Goal: Task Accomplishment & Management: Use online tool/utility

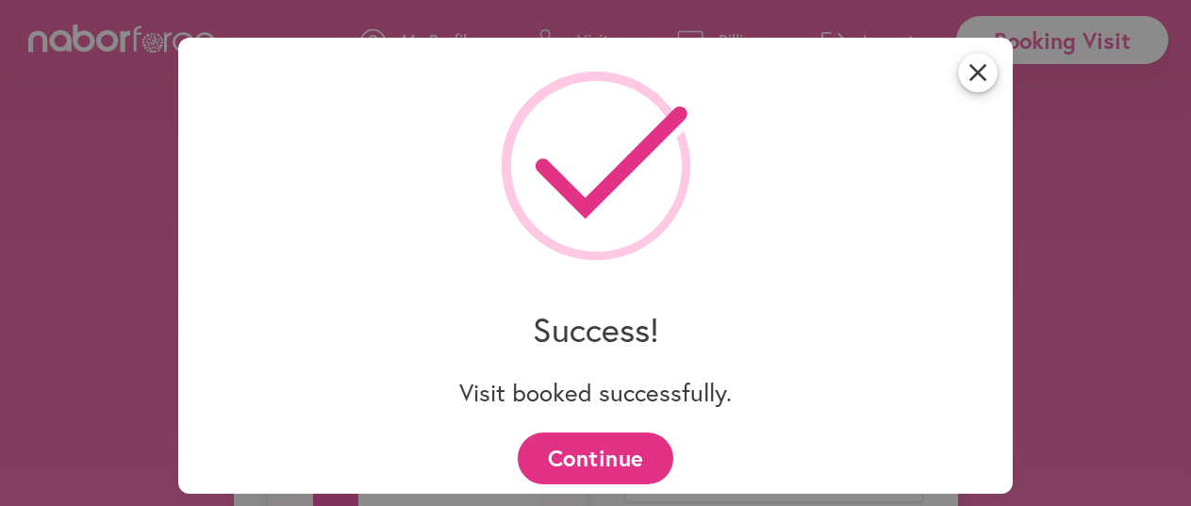
select select "********"
select select "**"
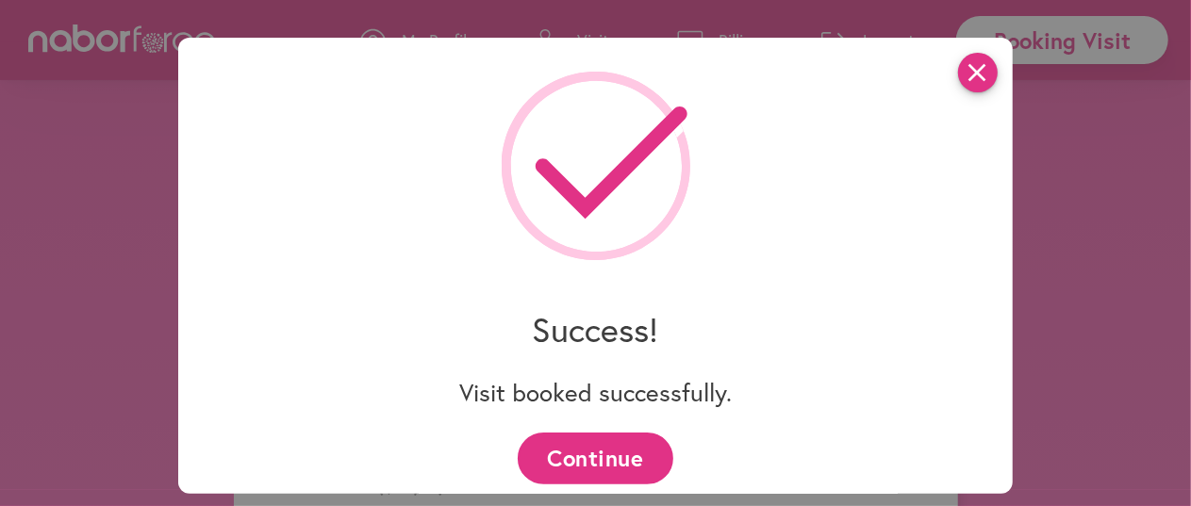
click at [976, 72] on icon "close" at bounding box center [978, 73] width 40 height 40
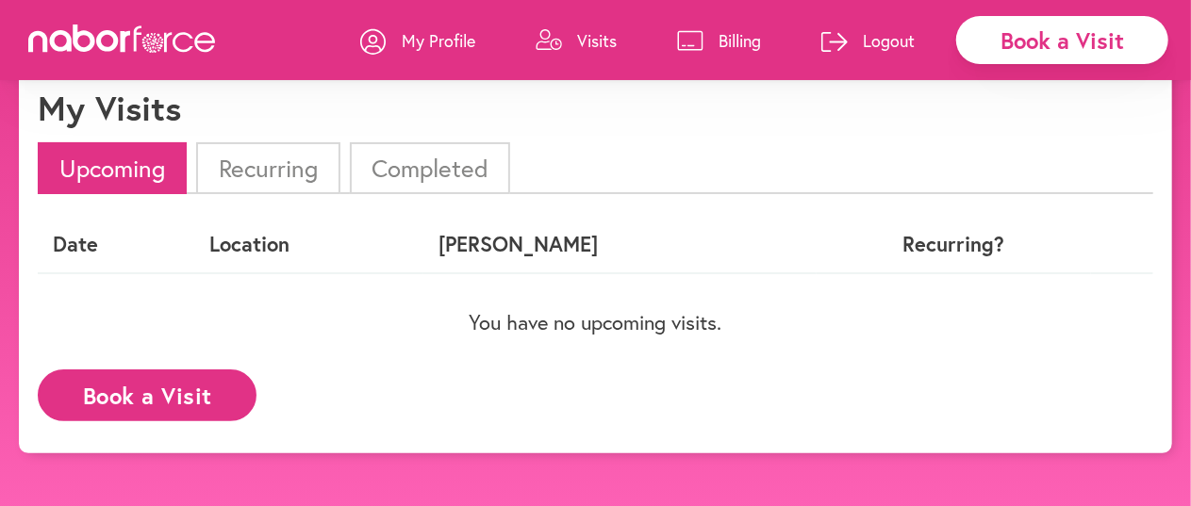
scroll to position [118, 0]
